Goal: Transaction & Acquisition: Purchase product/service

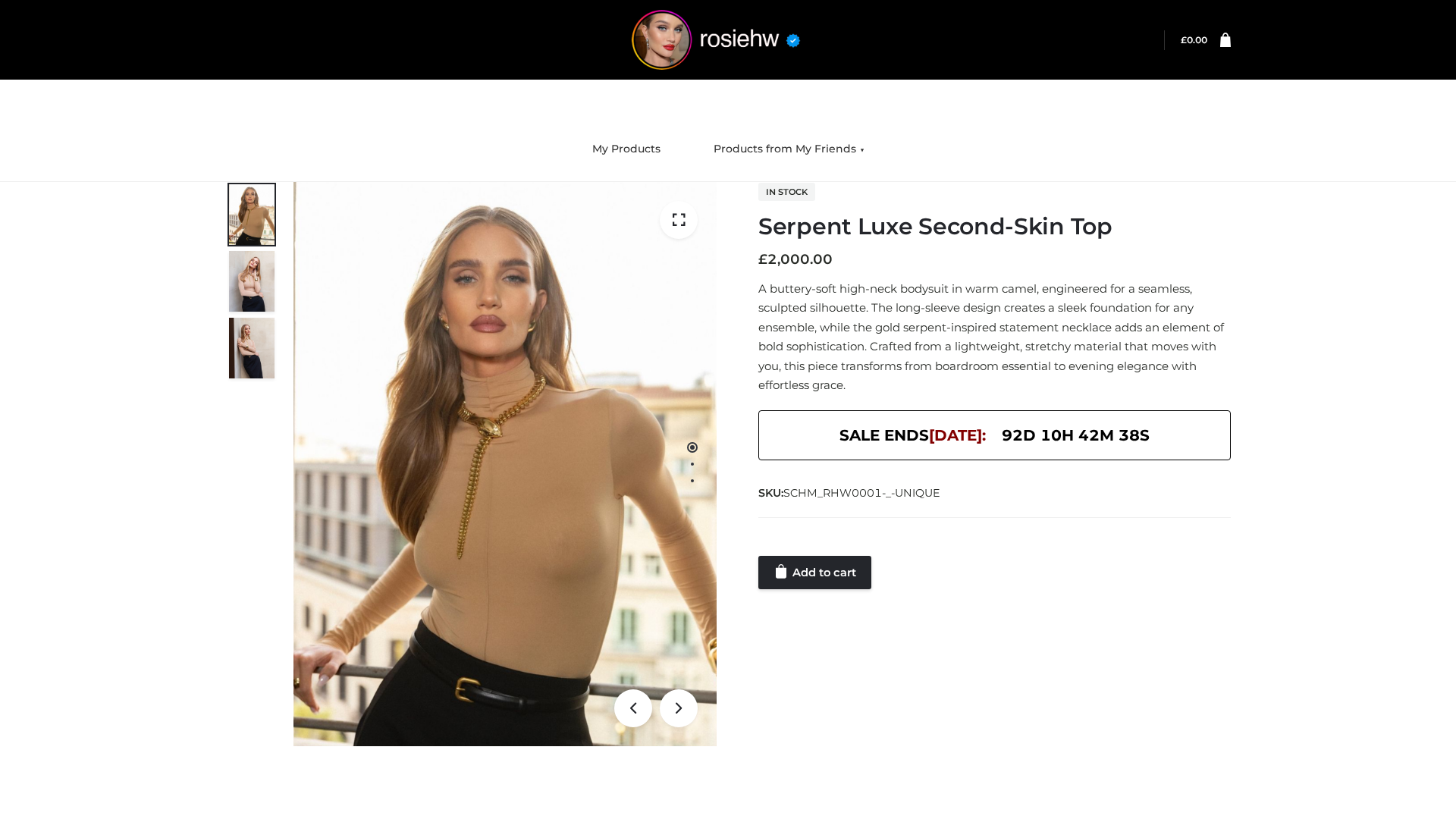
click at [816, 573] on link "Add to cart" at bounding box center [815, 572] width 113 height 33
